Goal: Task Accomplishment & Management: Use online tool/utility

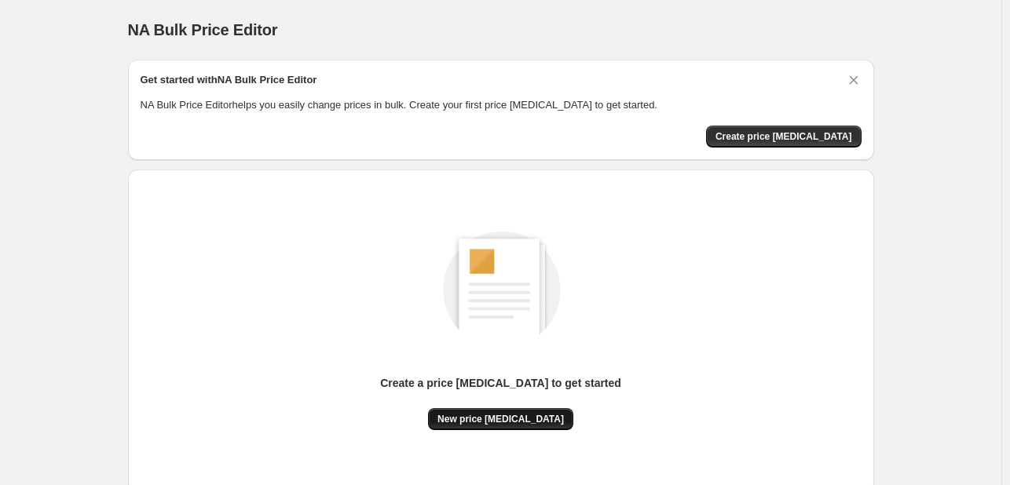
click at [481, 421] on span "New price [MEDICAL_DATA]" at bounding box center [500, 419] width 126 height 13
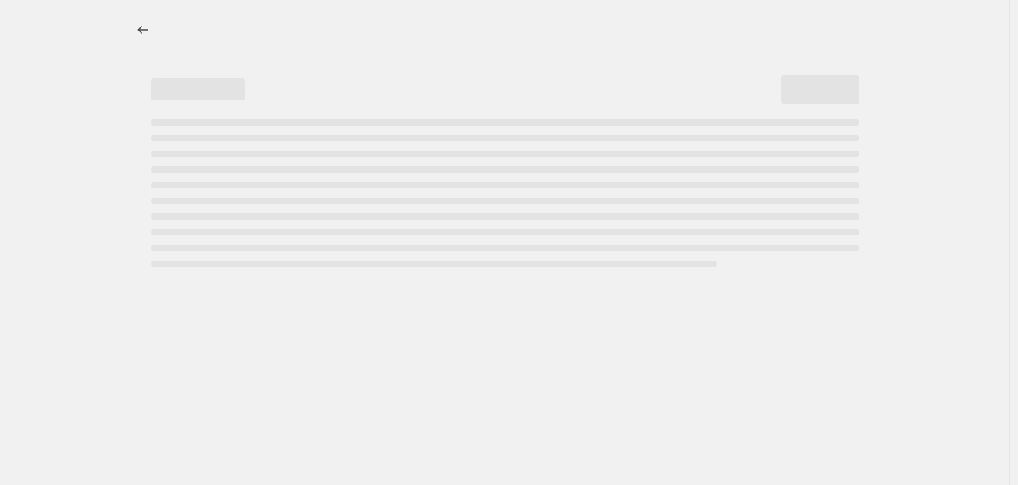
select select "percentage"
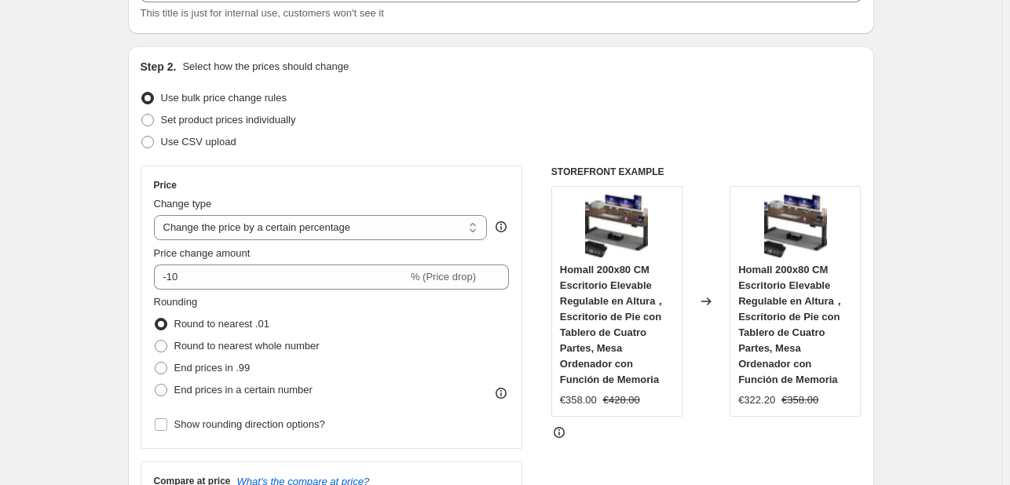
scroll to position [314, 0]
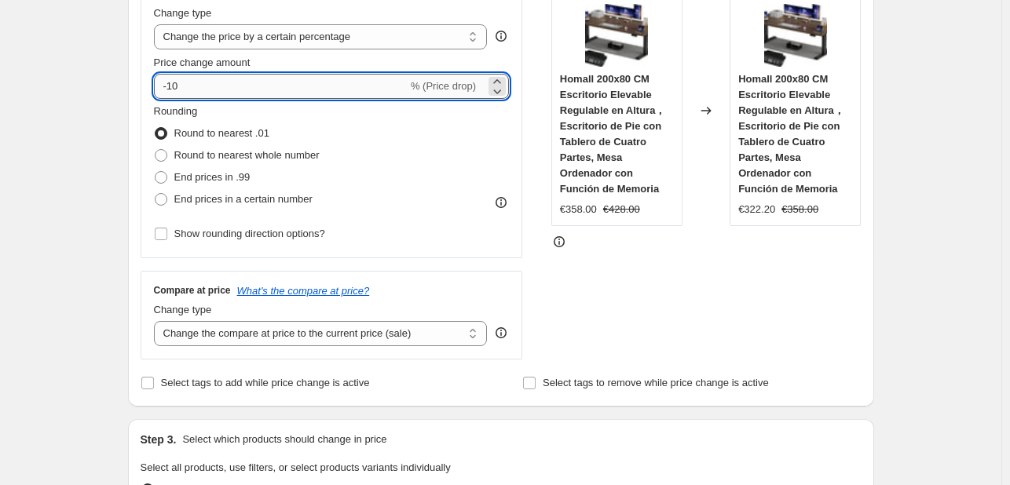
click at [330, 89] on input "-10" at bounding box center [281, 86] width 254 height 25
type input "-1"
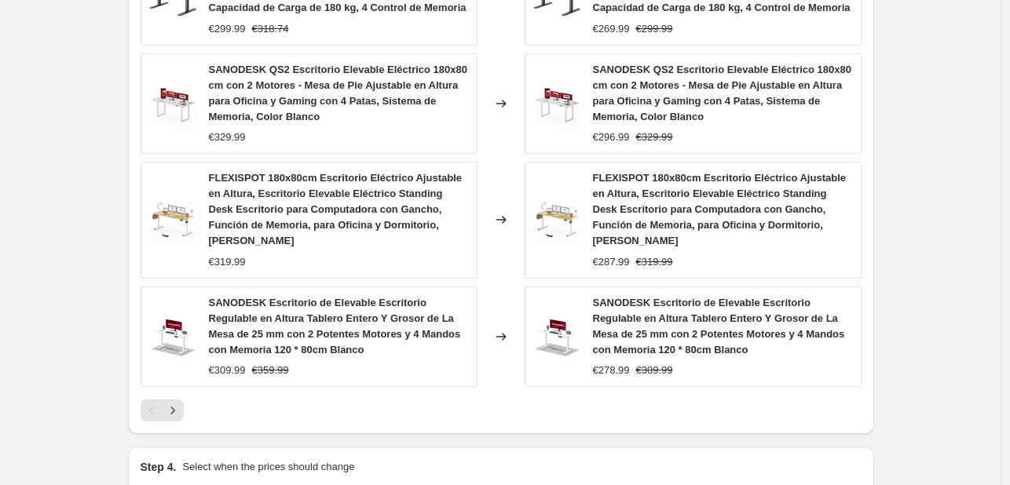
scroll to position [1250, 0]
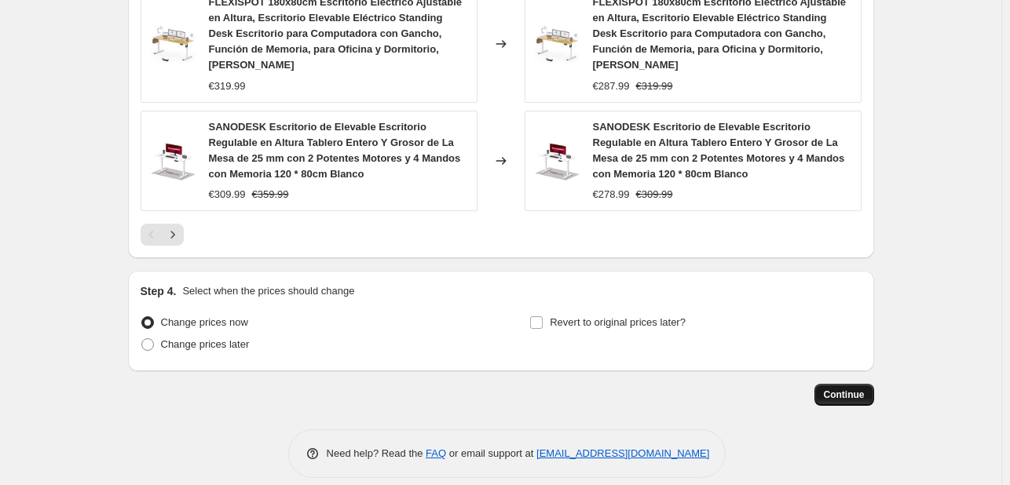
type input "-30"
click at [856, 389] on span "Continue" at bounding box center [844, 395] width 41 height 13
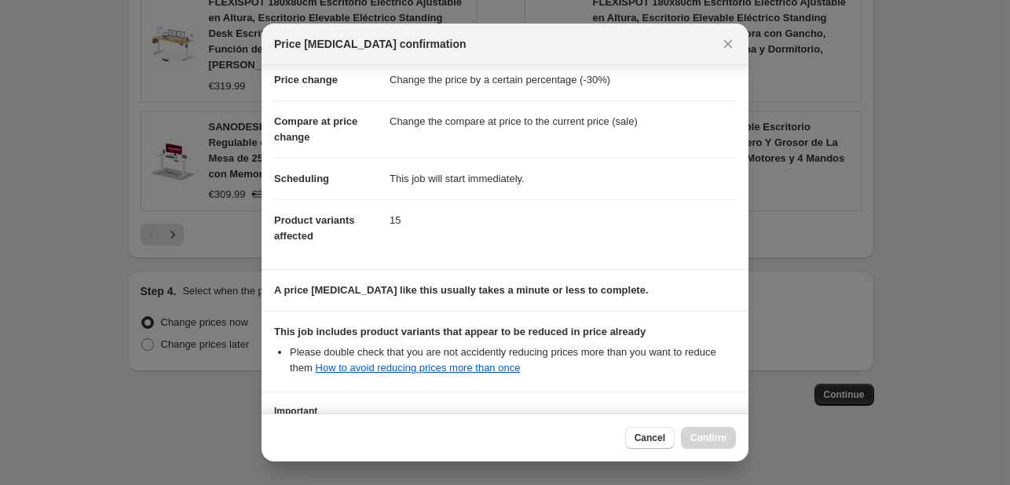
scroll to position [174, 0]
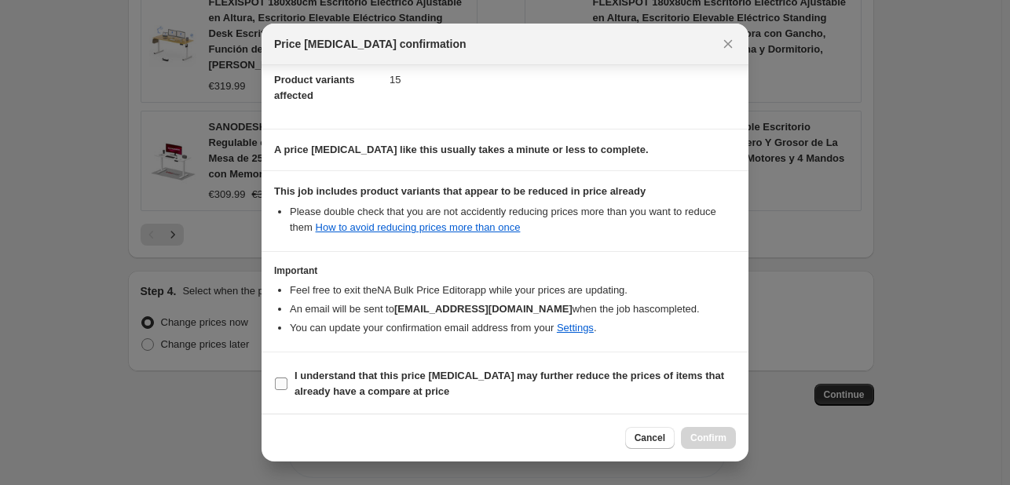
click at [335, 384] on b "I understand that this price [MEDICAL_DATA] may further reduce the prices of it…" at bounding box center [509, 383] width 430 height 27
click at [287, 384] on input "I understand that this price [MEDICAL_DATA] may further reduce the prices of it…" at bounding box center [281, 384] width 13 height 13
checkbox input "true"
click at [716, 437] on span "Confirm" at bounding box center [708, 438] width 36 height 13
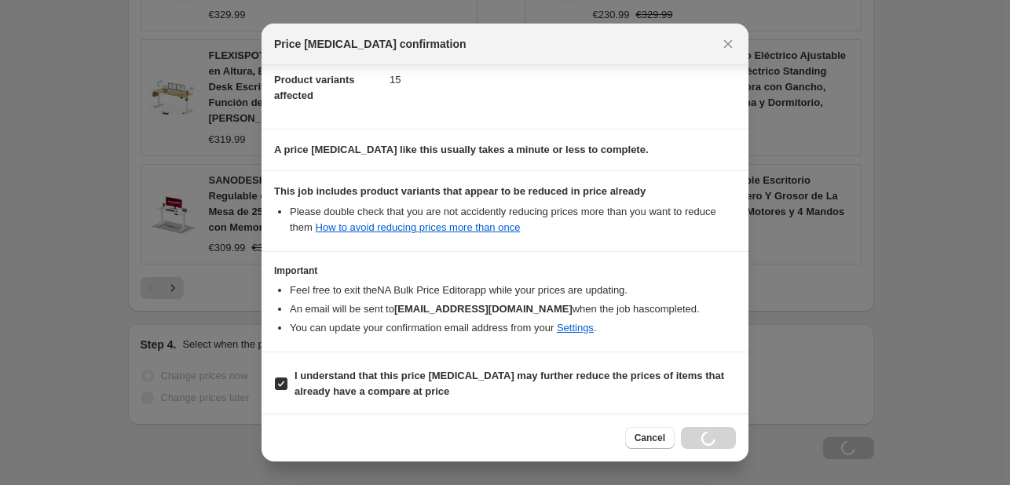
scroll to position [1304, 0]
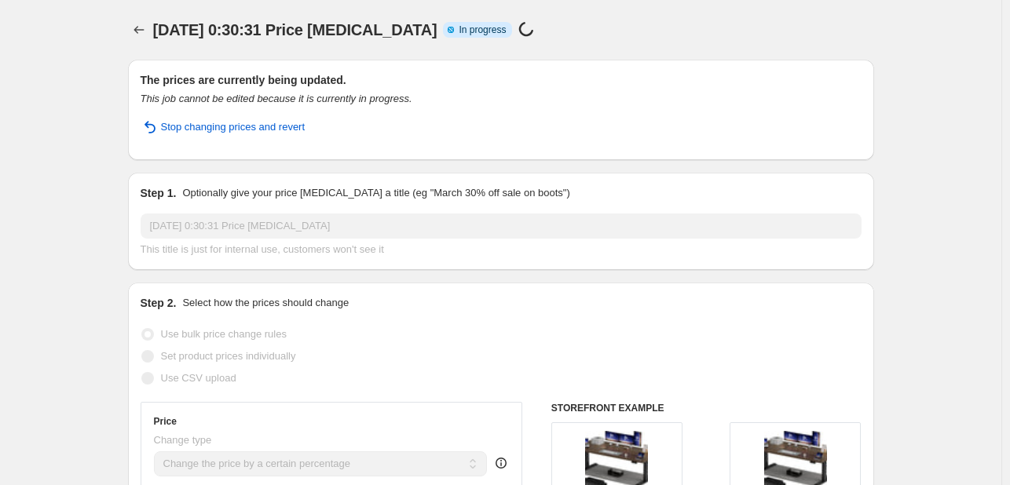
select select "percentage"
